Goal: Task Accomplishment & Management: Manage account settings

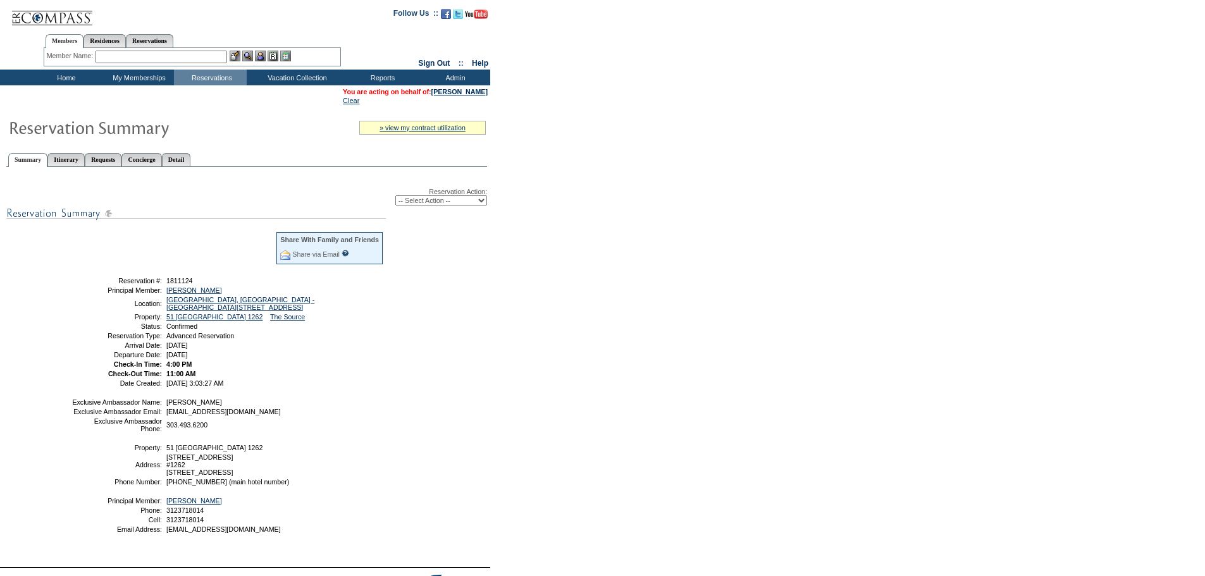
click at [455, 203] on select "-- Select Action -- Modify Reservation Dates Modify Reservation Cost Modify Occ…" at bounding box center [441, 200] width 92 height 10
select select "ChangeDates"
click at [395, 198] on select "-- Select Action -- Modify Reservation Dates Modify Reservation Cost Modify Occ…" at bounding box center [441, 200] width 92 height 10
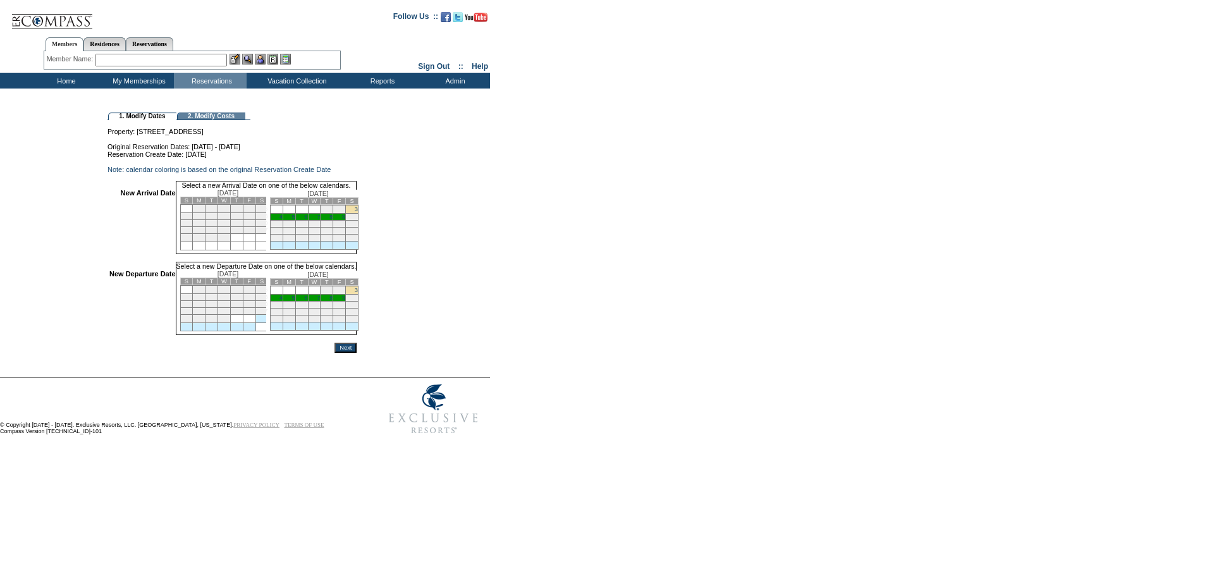
click at [359, 214] on td "3" at bounding box center [352, 210] width 13 height 8
